Goal: Find specific page/section: Find specific page/section

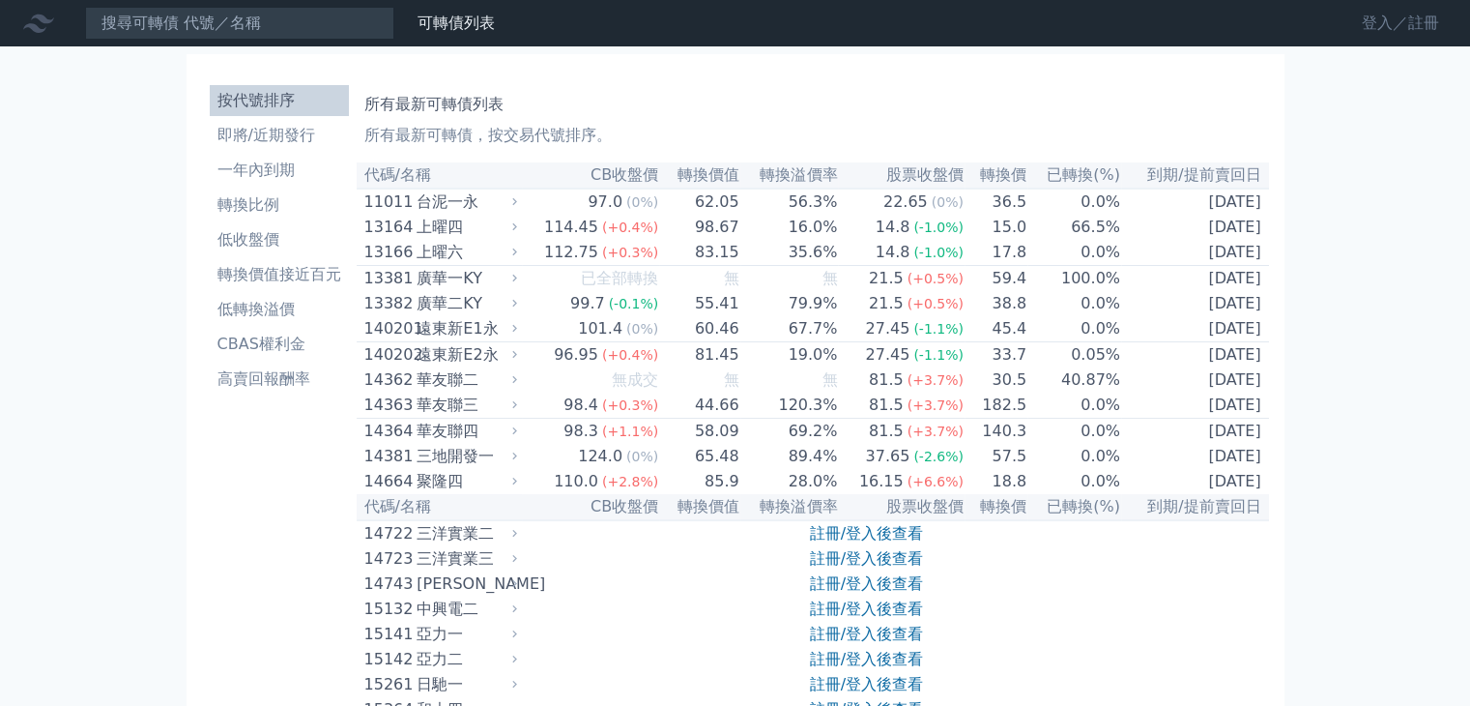
click at [1383, 13] on link "登入／註冊" at bounding box center [1401, 23] width 108 height 31
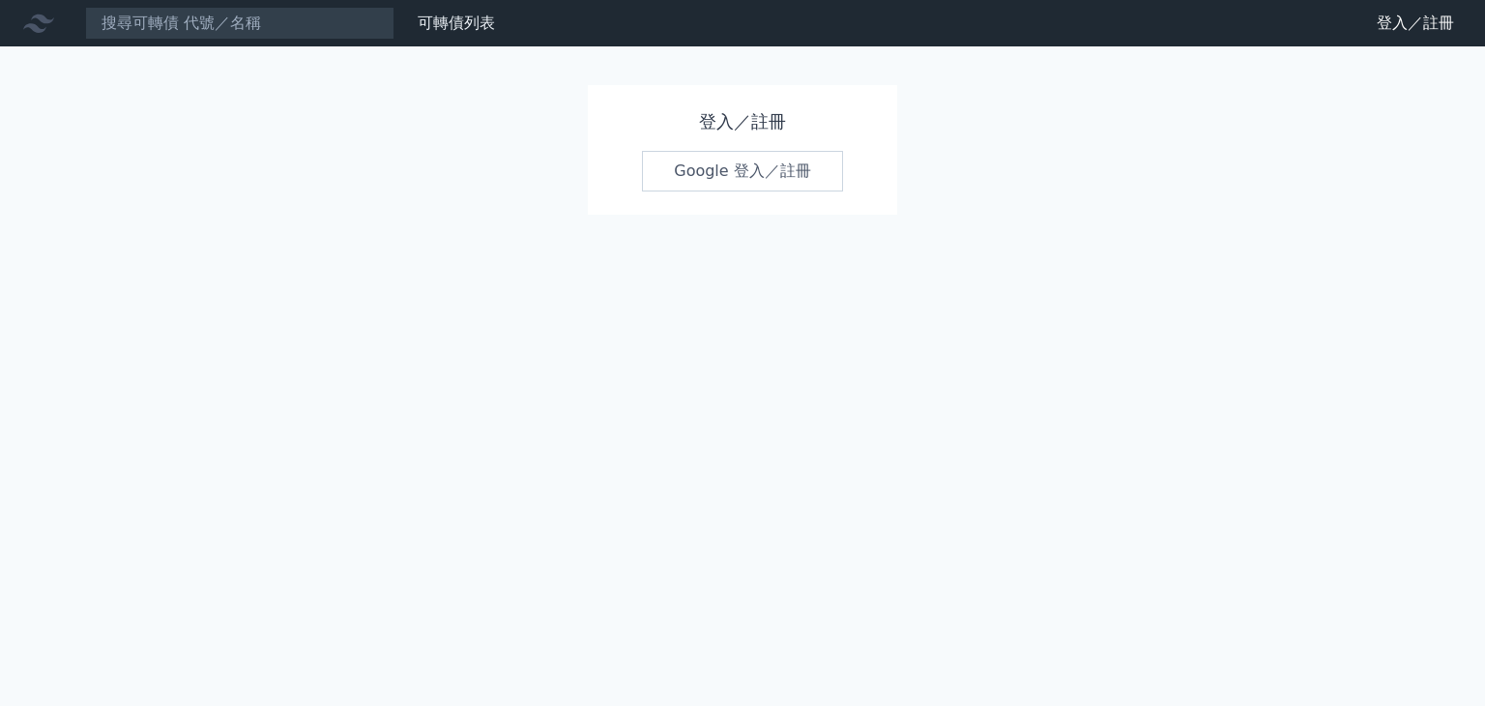
click at [796, 173] on link "Google 登入／註冊" at bounding box center [742, 171] width 201 height 41
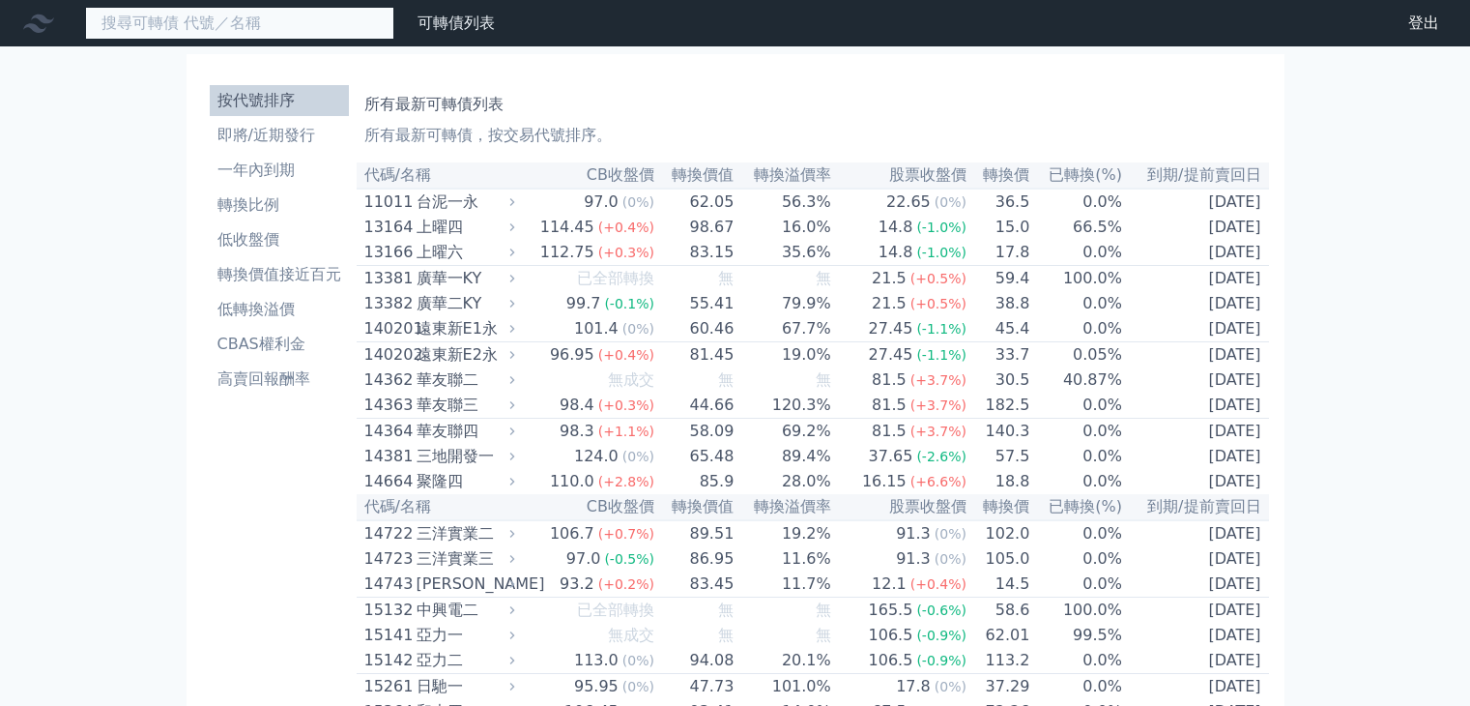
click at [263, 15] on input at bounding box center [239, 23] width 309 height 33
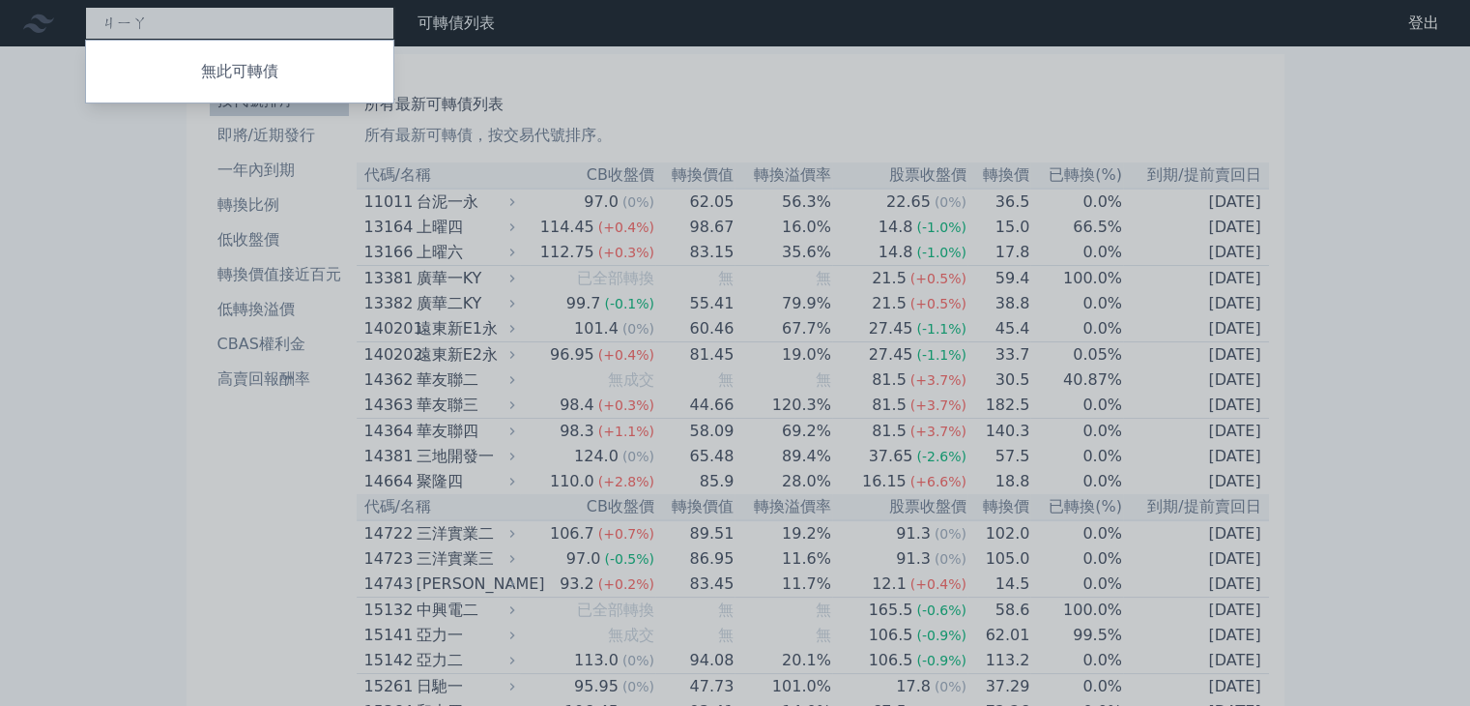
type input "家"
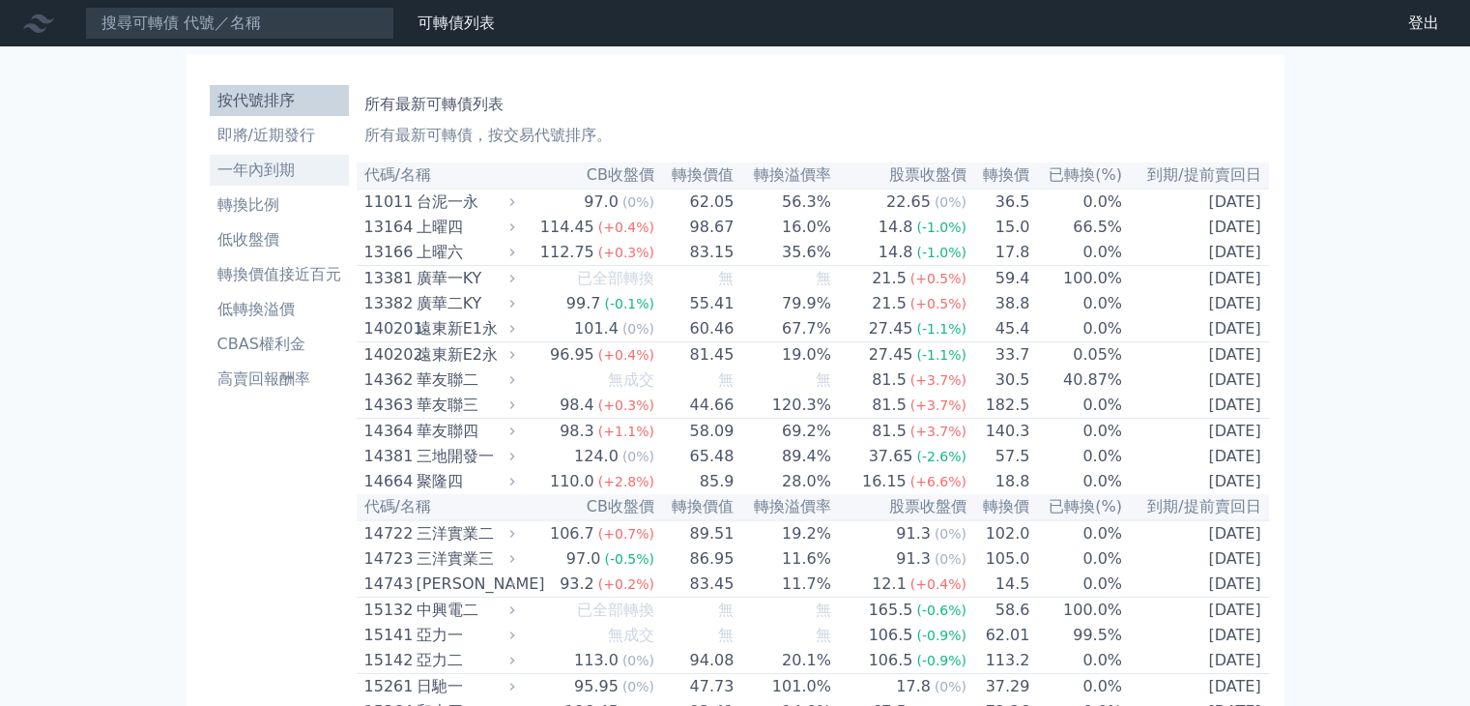
click at [256, 166] on li "一年內到期" at bounding box center [279, 170] width 139 height 23
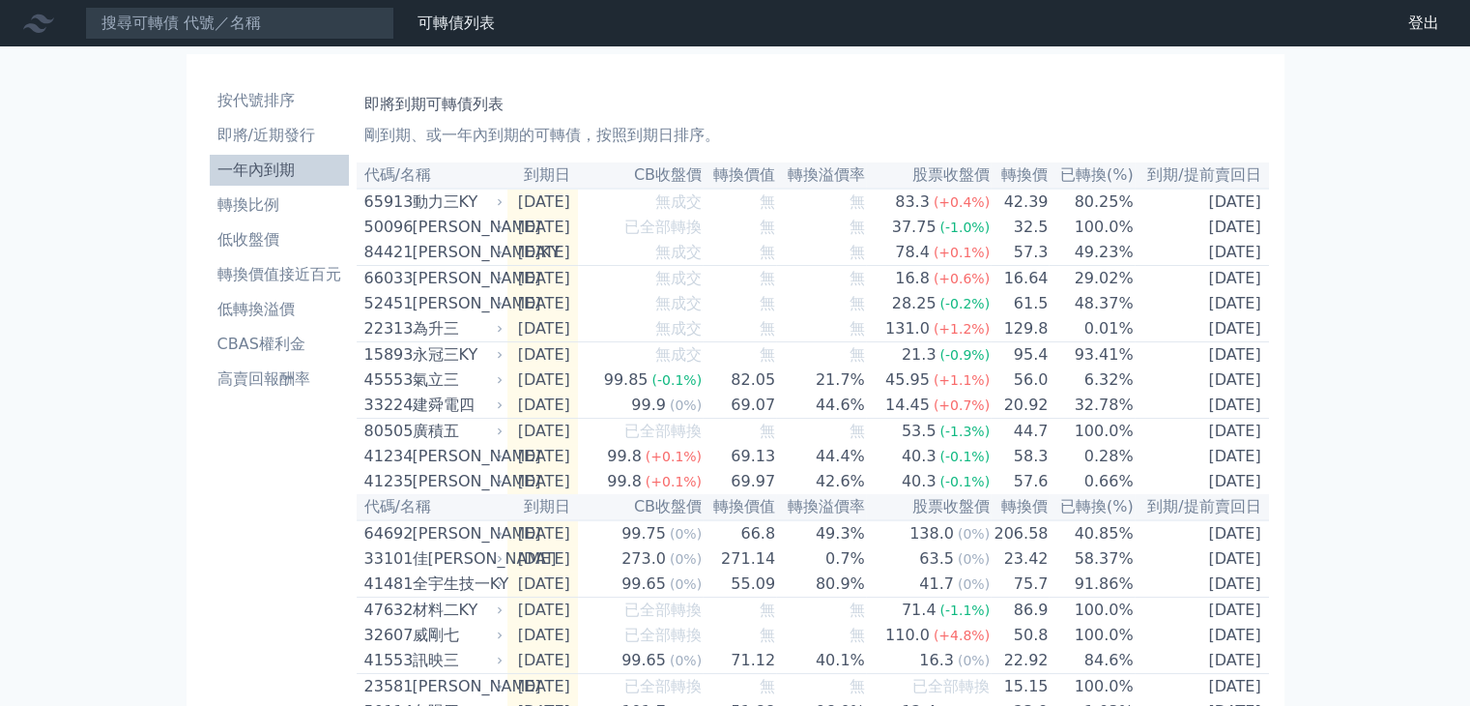
click at [257, 166] on li "一年內到期" at bounding box center [279, 170] width 139 height 23
click at [264, 28] on input at bounding box center [239, 23] width 309 height 33
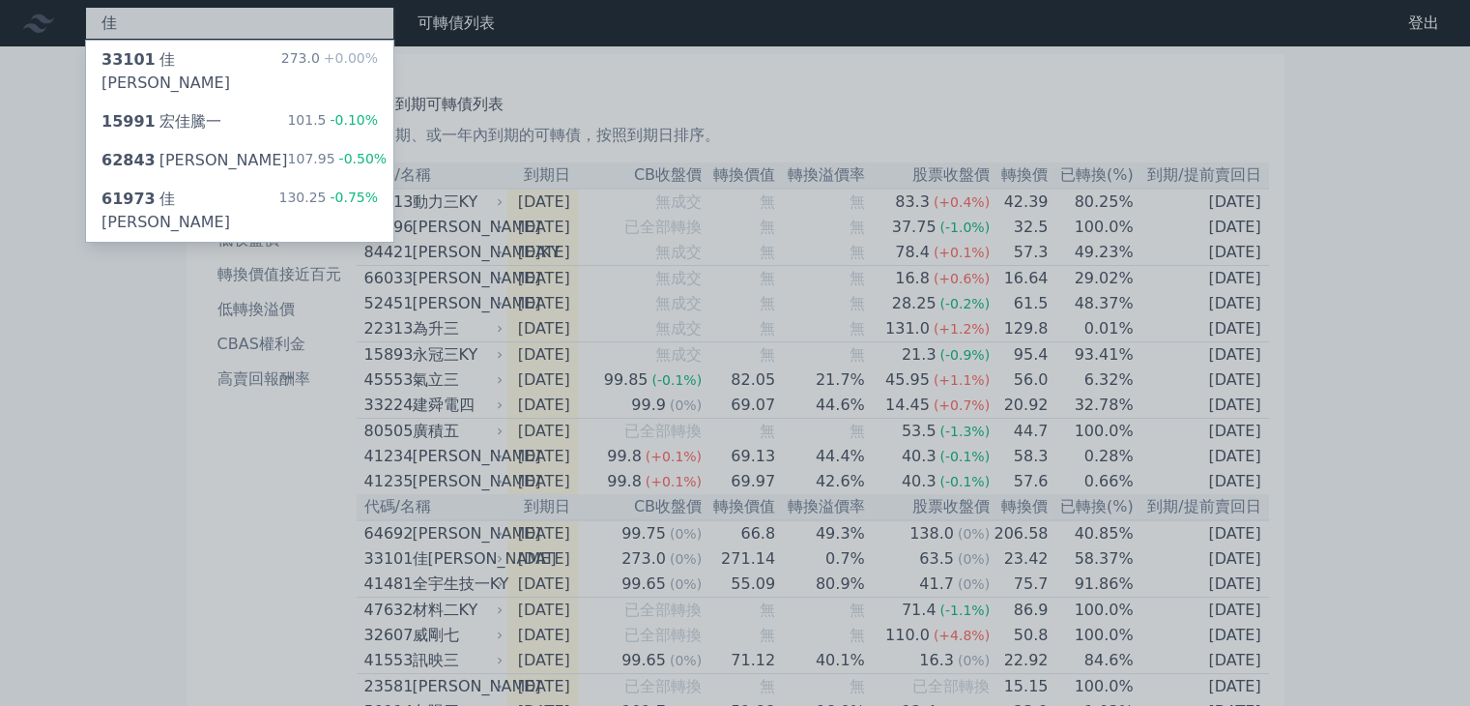
type input "佳"
click at [39, 279] on div at bounding box center [735, 353] width 1470 height 706
